Goal: Check status: Check status

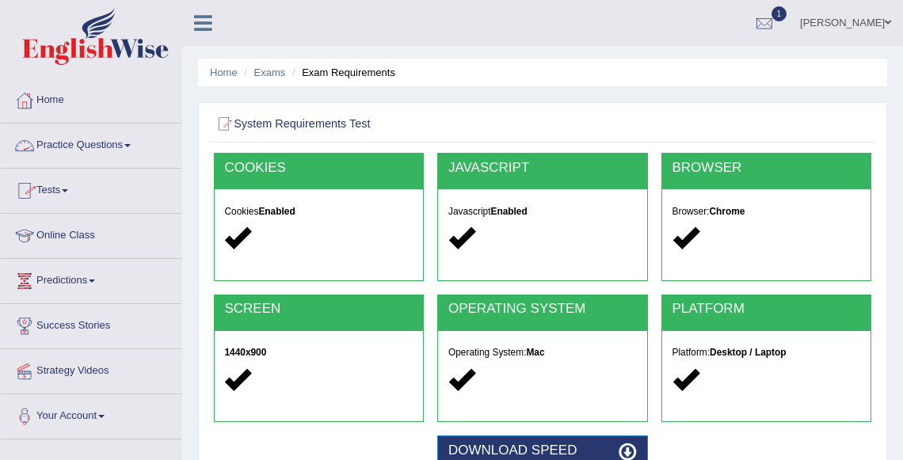
click at [71, 151] on link "Practice Questions" at bounding box center [91, 144] width 181 height 40
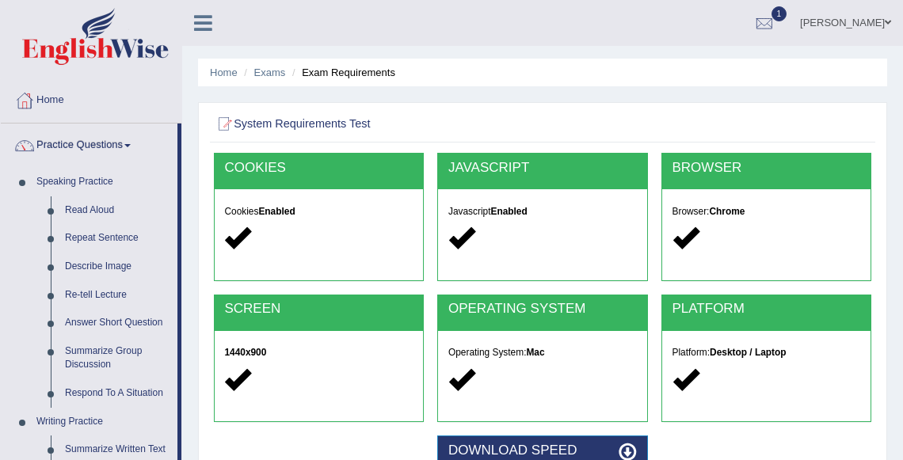
click at [53, 147] on link "Practice Questions" at bounding box center [89, 144] width 177 height 40
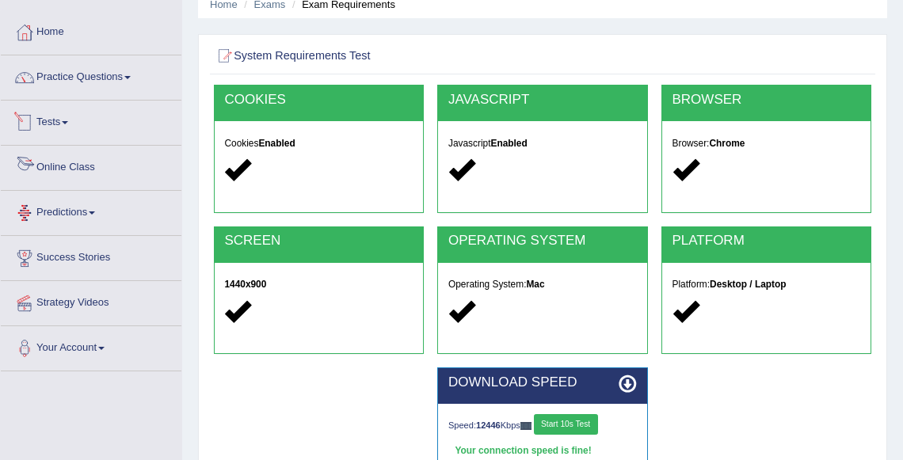
scroll to position [70, 0]
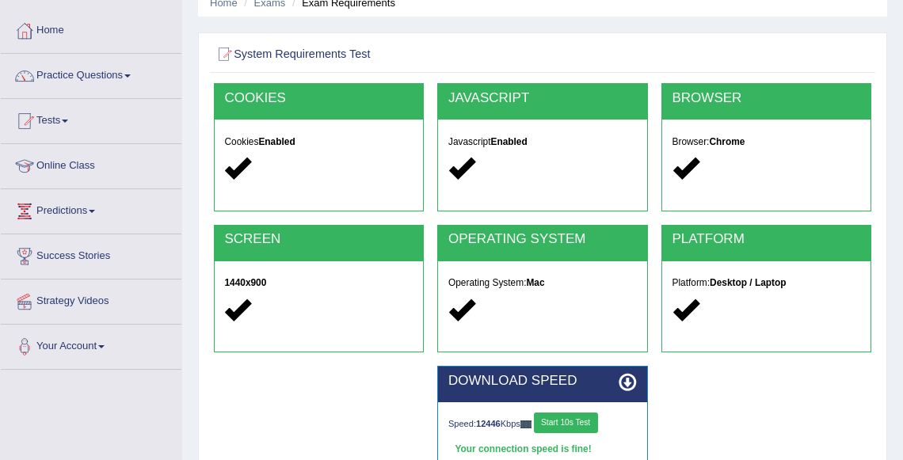
click at [62, 124] on link "Tests" at bounding box center [91, 119] width 181 height 40
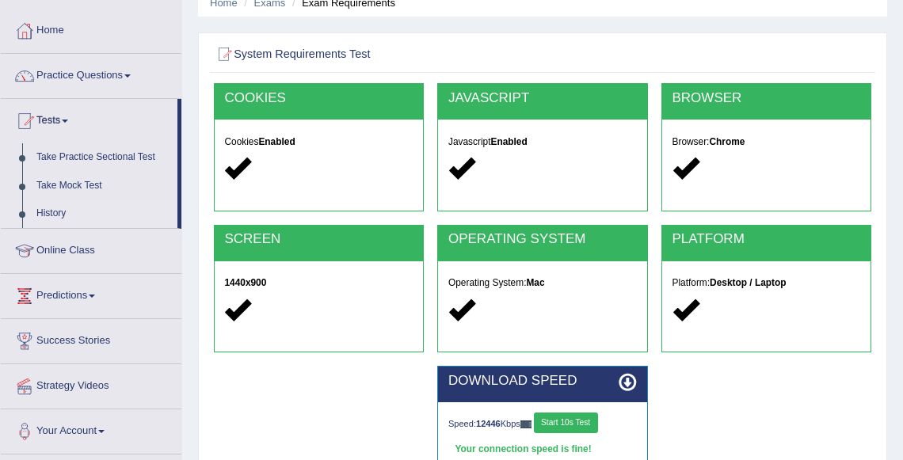
click at [50, 209] on link "History" at bounding box center [103, 214] width 148 height 29
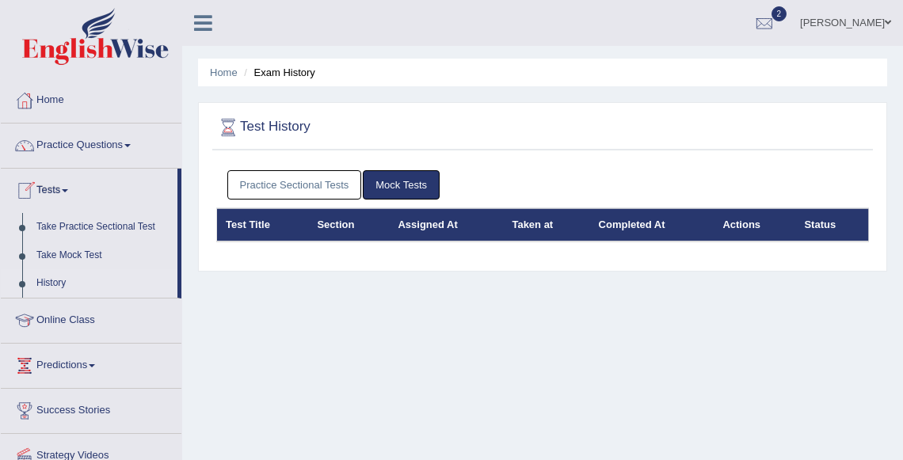
click at [301, 180] on link "Practice Sectional Tests" at bounding box center [294, 184] width 135 height 29
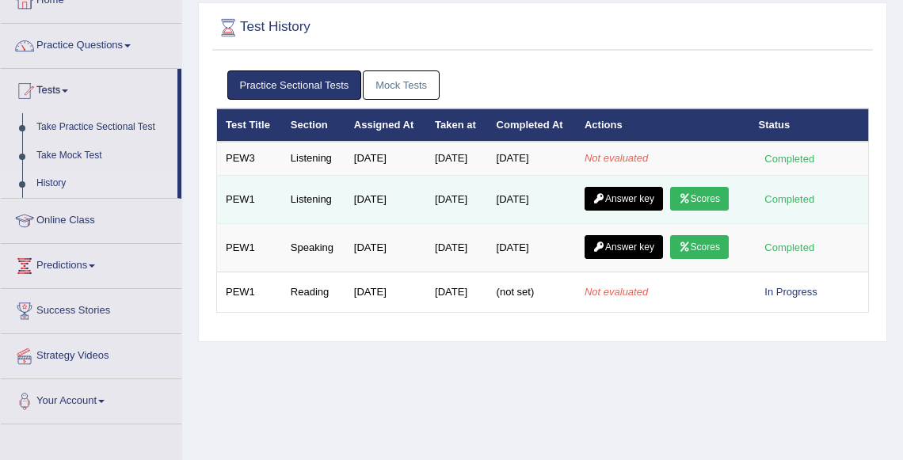
scroll to position [103, 0]
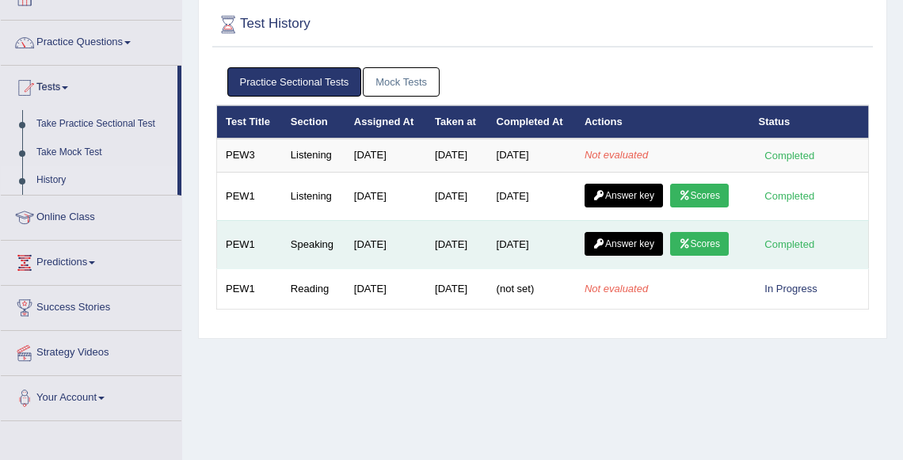
click at [670, 256] on link "Scores" at bounding box center [699, 244] width 59 height 24
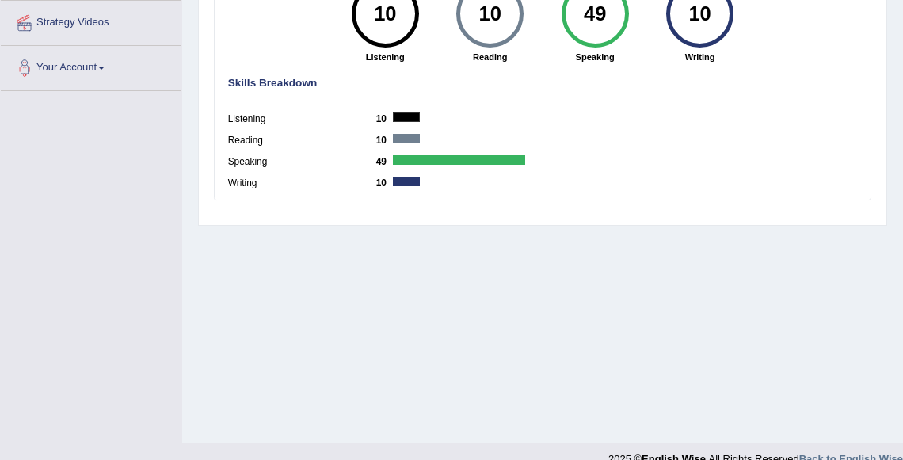
scroll to position [371, 0]
